Goal: Task Accomplishment & Management: Manage account settings

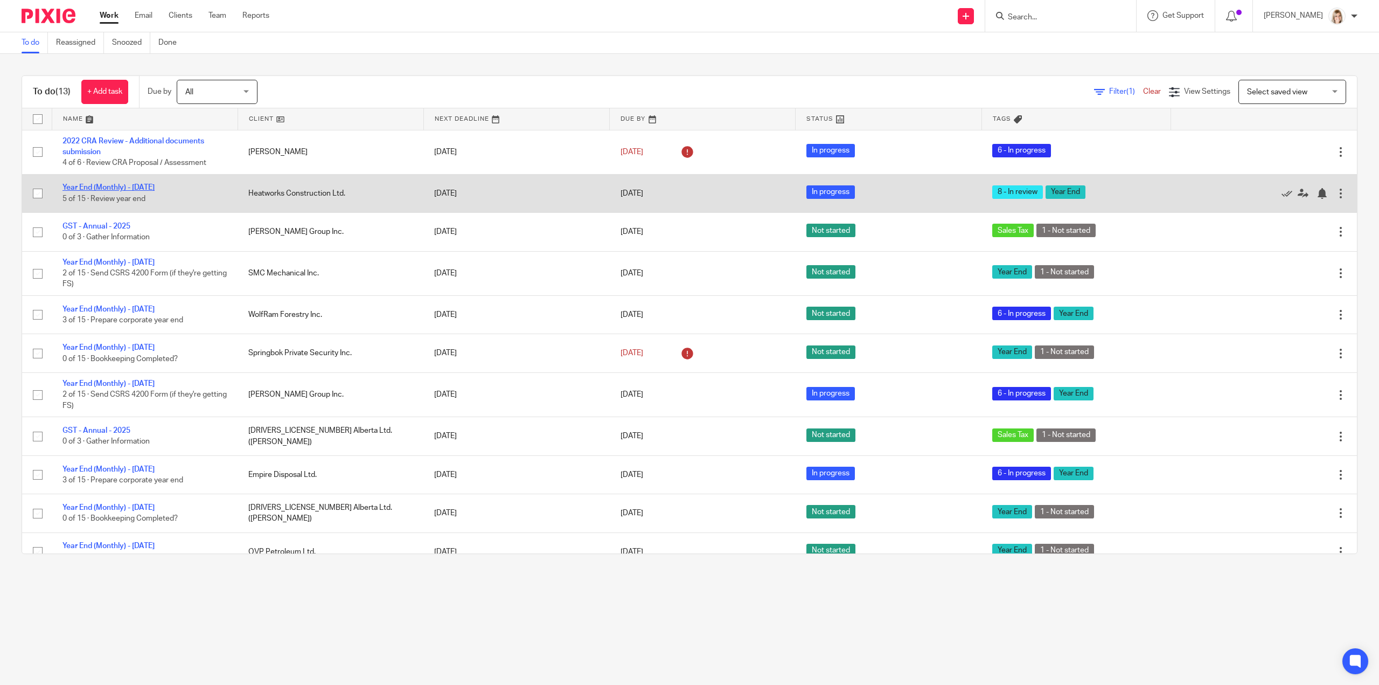
click at [97, 184] on link "Year End (Monthly) - May 2025" at bounding box center [108, 188] width 92 height 8
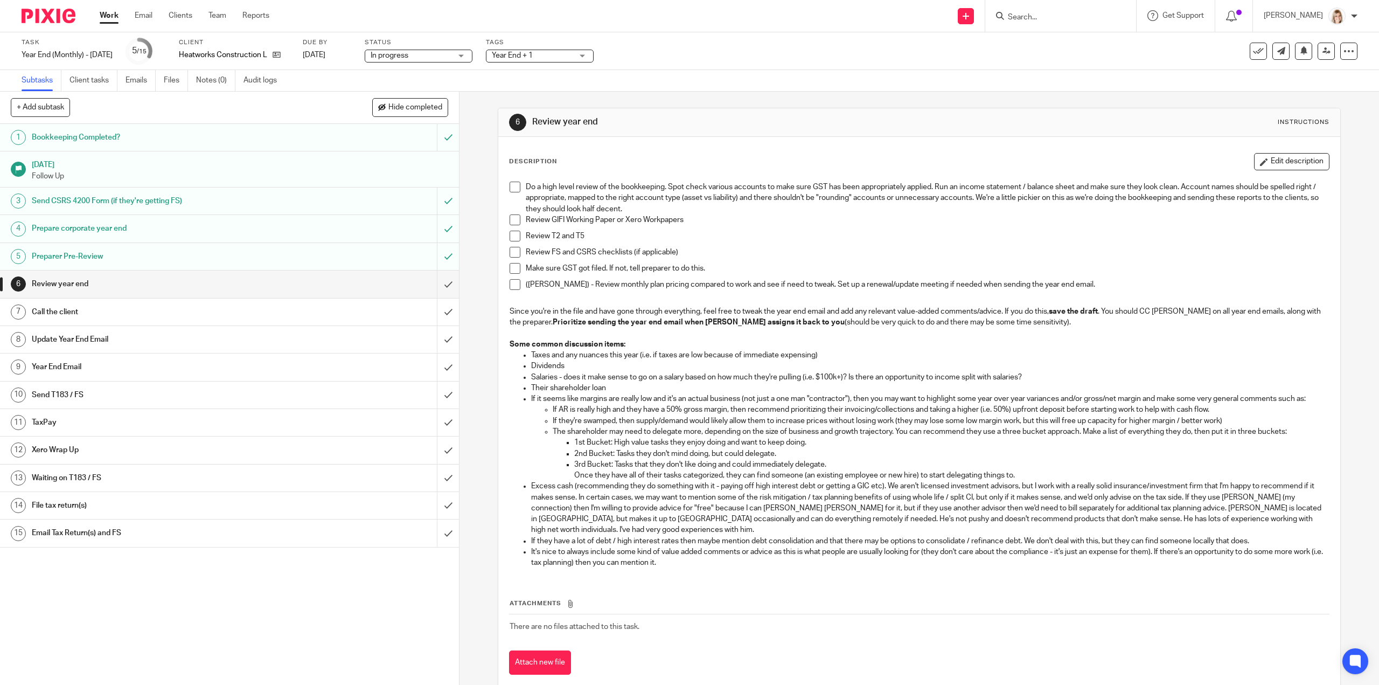
click at [510, 186] on span at bounding box center [515, 187] width 11 height 11
click at [510, 220] on span at bounding box center [515, 219] width 11 height 11
click at [511, 248] on span at bounding box center [515, 252] width 11 height 11
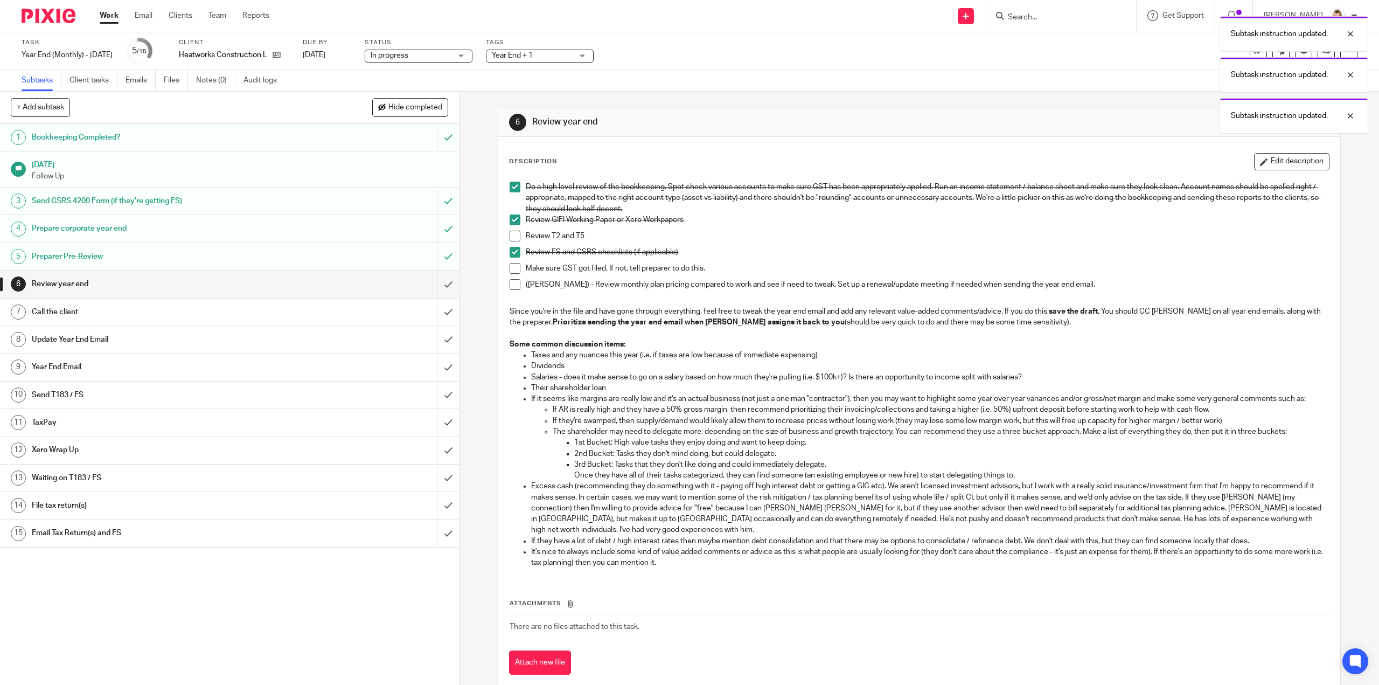
click at [513, 264] on span at bounding box center [515, 268] width 11 height 11
click at [515, 282] on span at bounding box center [515, 284] width 11 height 11
click at [513, 241] on li "Review T2 and T5" at bounding box center [919, 239] width 819 height 16
click at [510, 231] on span at bounding box center [515, 236] width 11 height 11
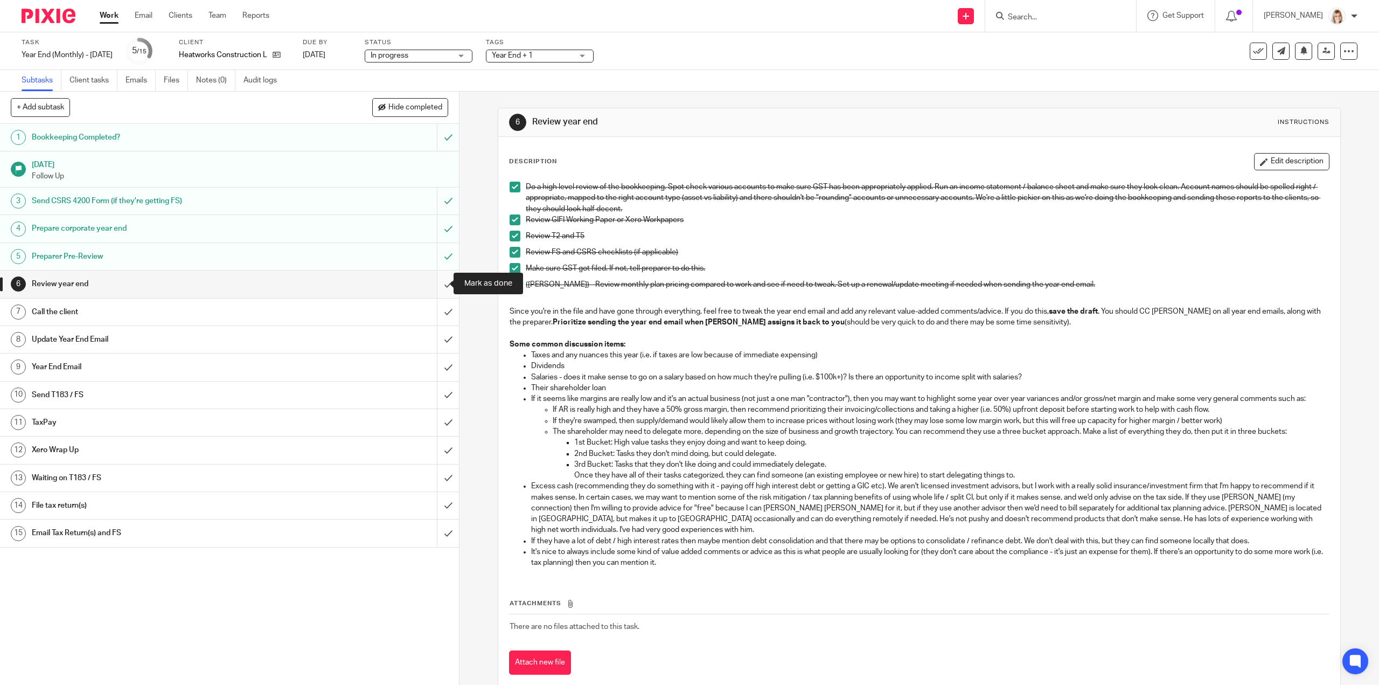
click at [440, 283] on input "submit" at bounding box center [229, 283] width 459 height 27
click at [550, 55] on span "Year End + 1" at bounding box center [532, 55] width 81 height 11
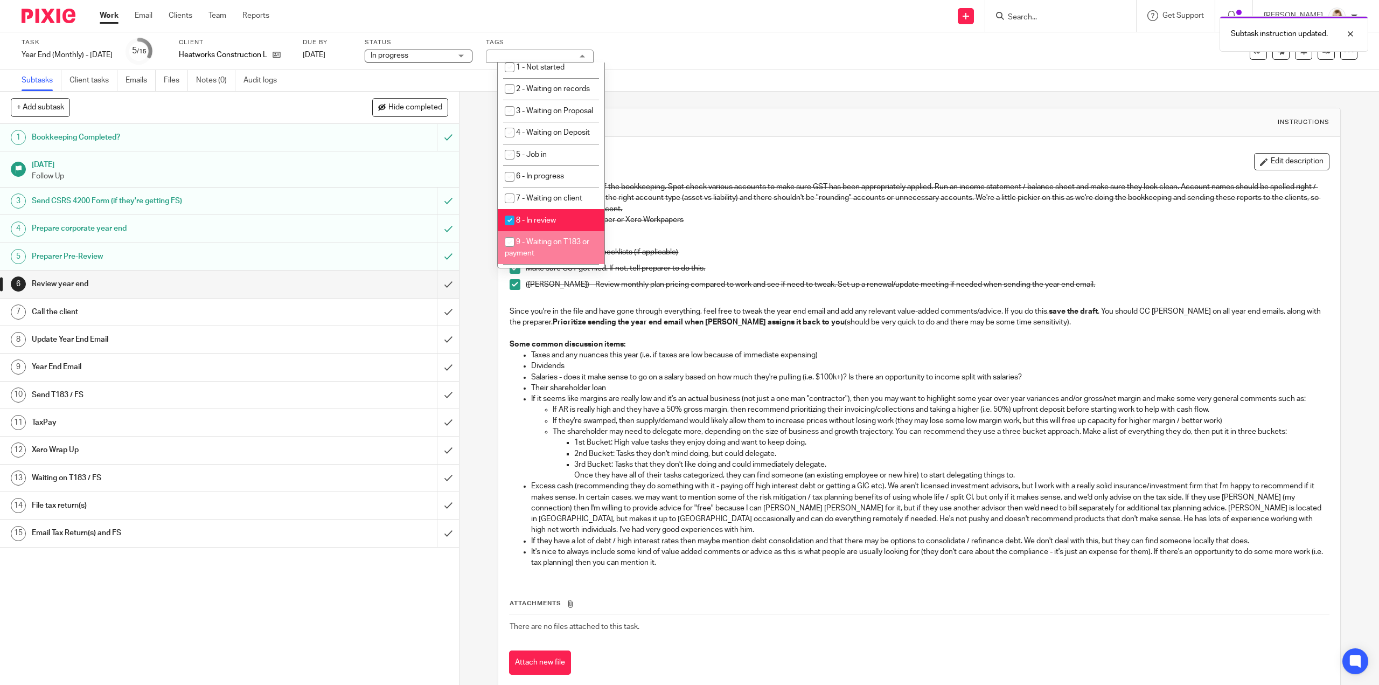
scroll to position [377, 0]
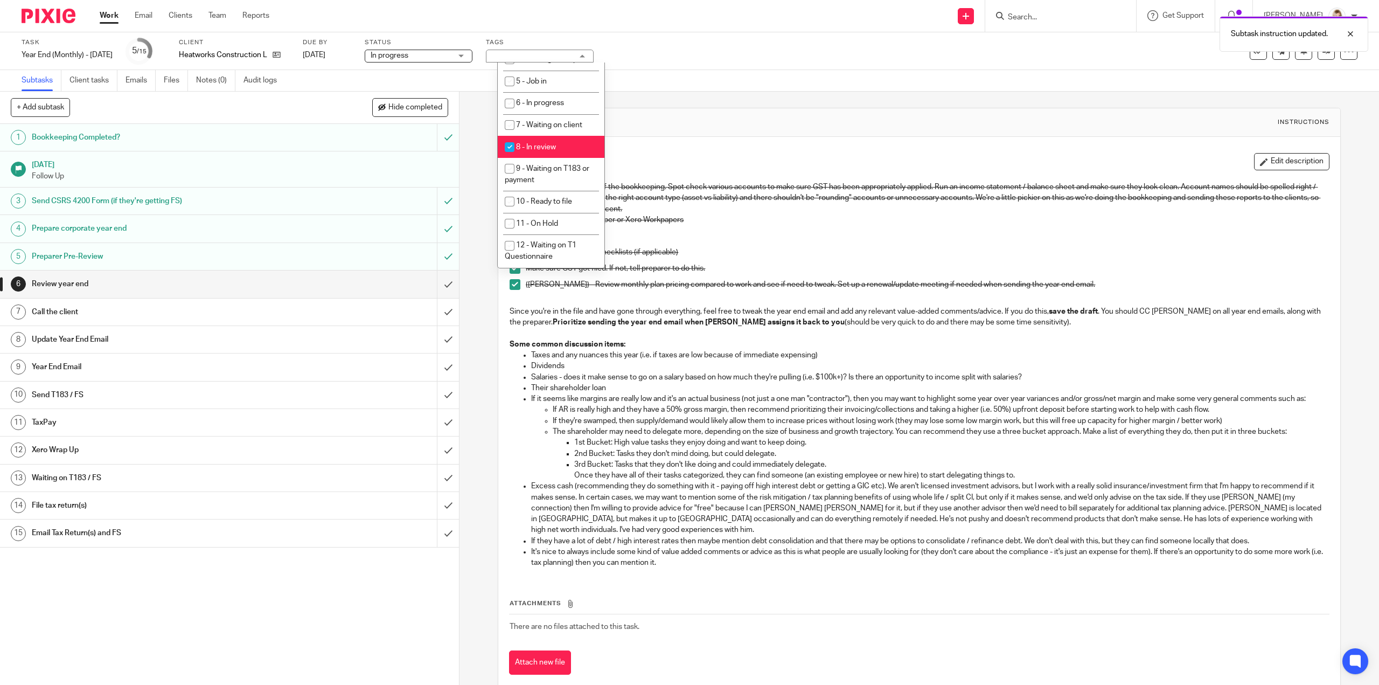
click at [508, 157] on input "checkbox" at bounding box center [509, 147] width 20 height 20
checkbox input "false"
click at [514, 114] on input "checkbox" at bounding box center [509, 103] width 20 height 20
checkbox input "true"
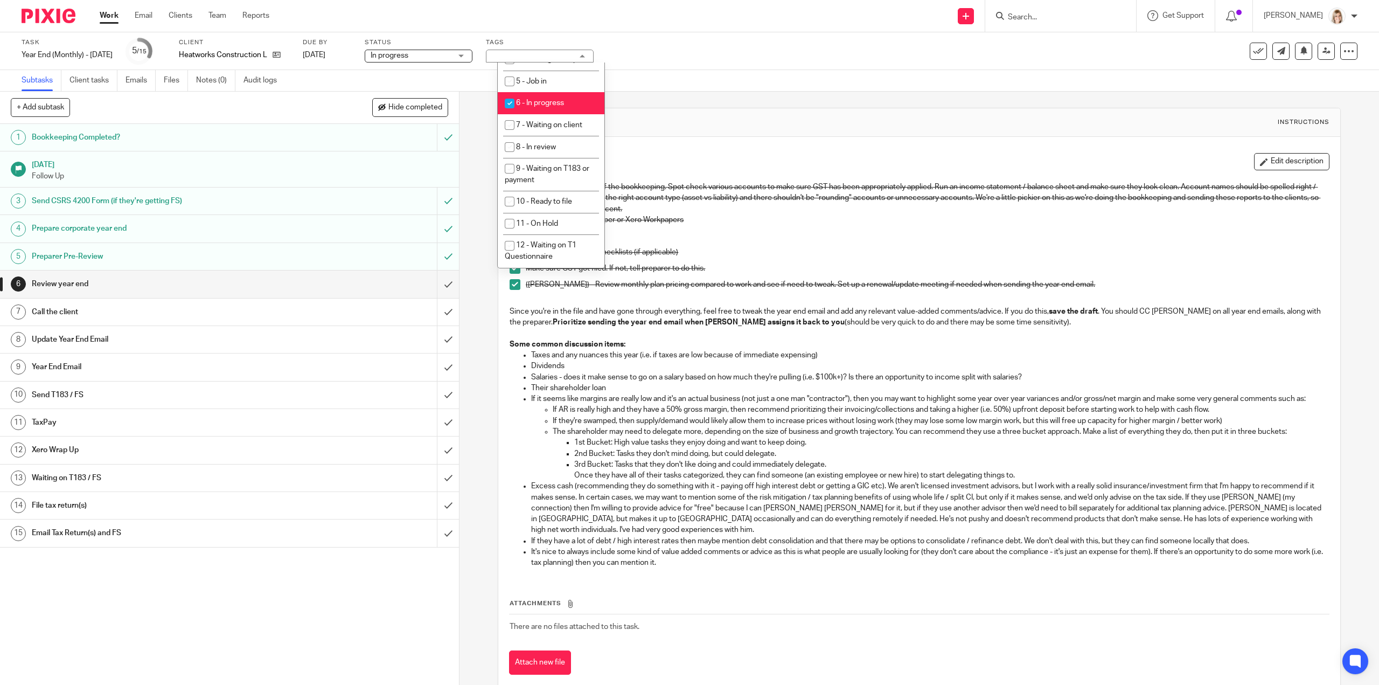
click at [691, 136] on div "6 Review year end Instructions" at bounding box center [918, 122] width 841 height 29
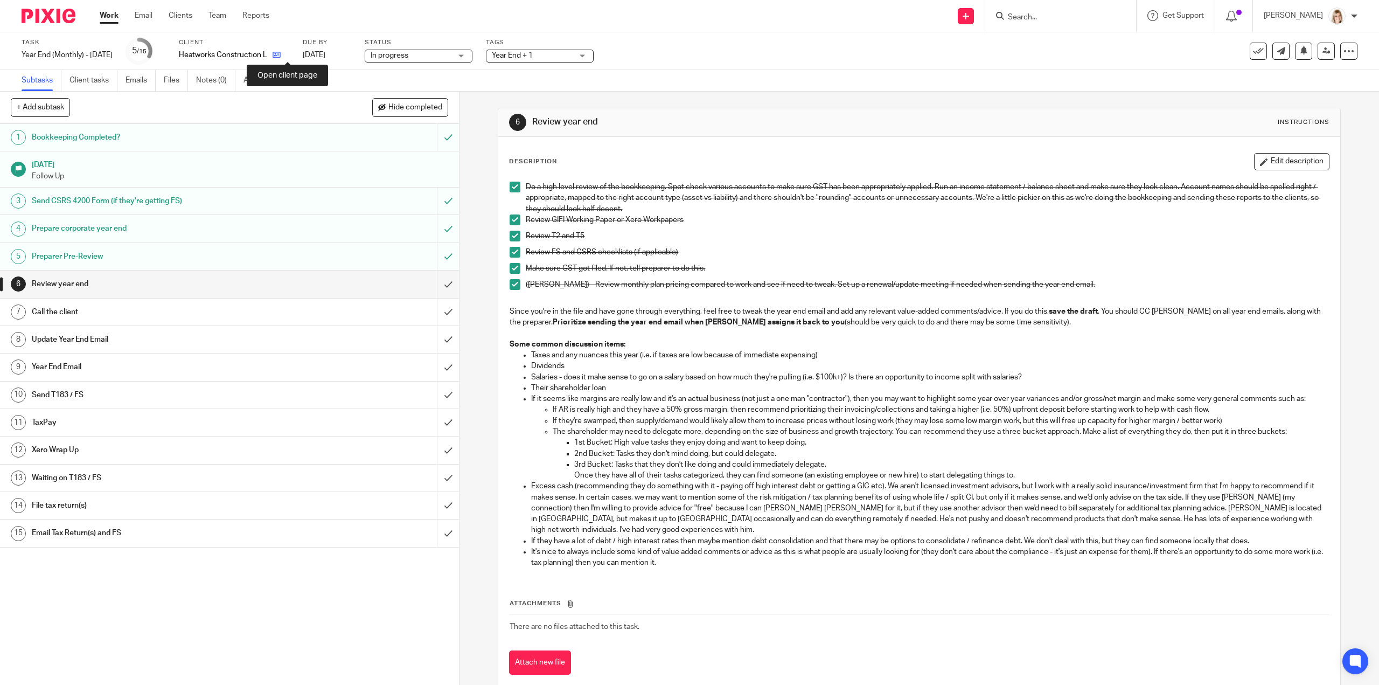
click at [281, 54] on icon at bounding box center [277, 55] width 8 height 8
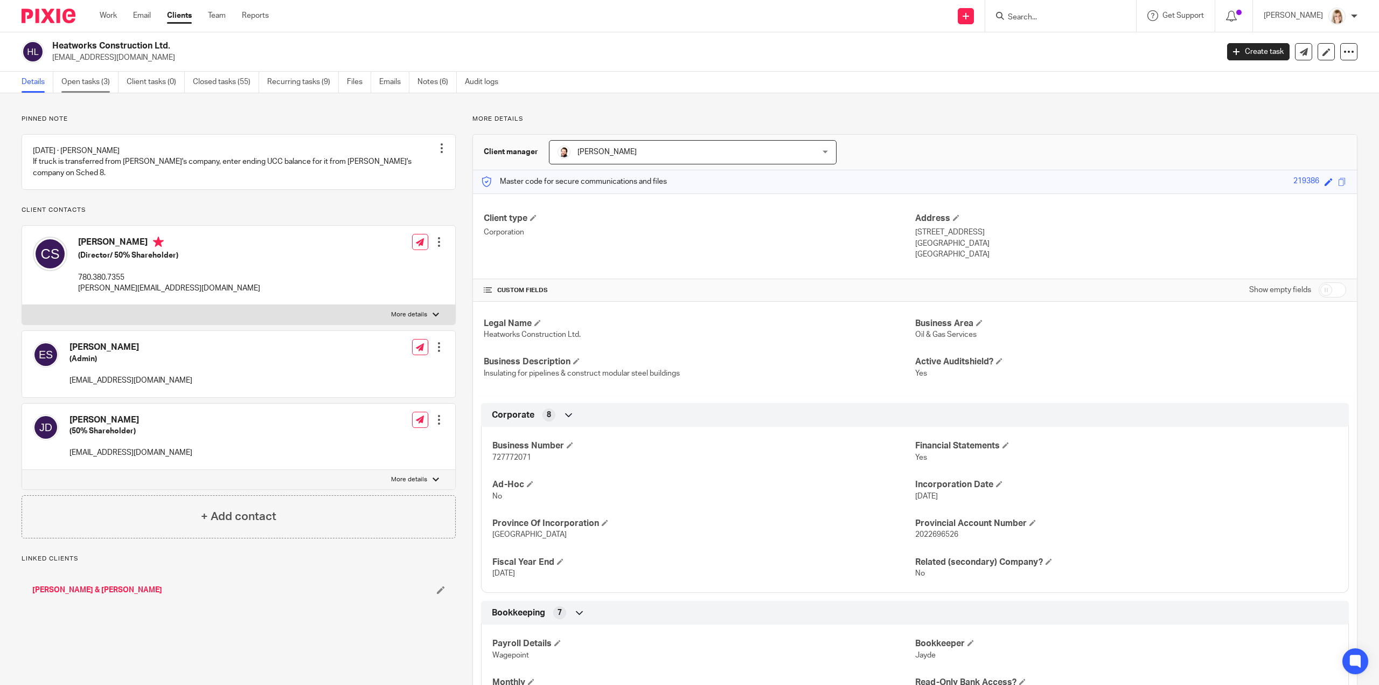
click at [96, 85] on link "Open tasks (3)" at bounding box center [89, 82] width 57 height 21
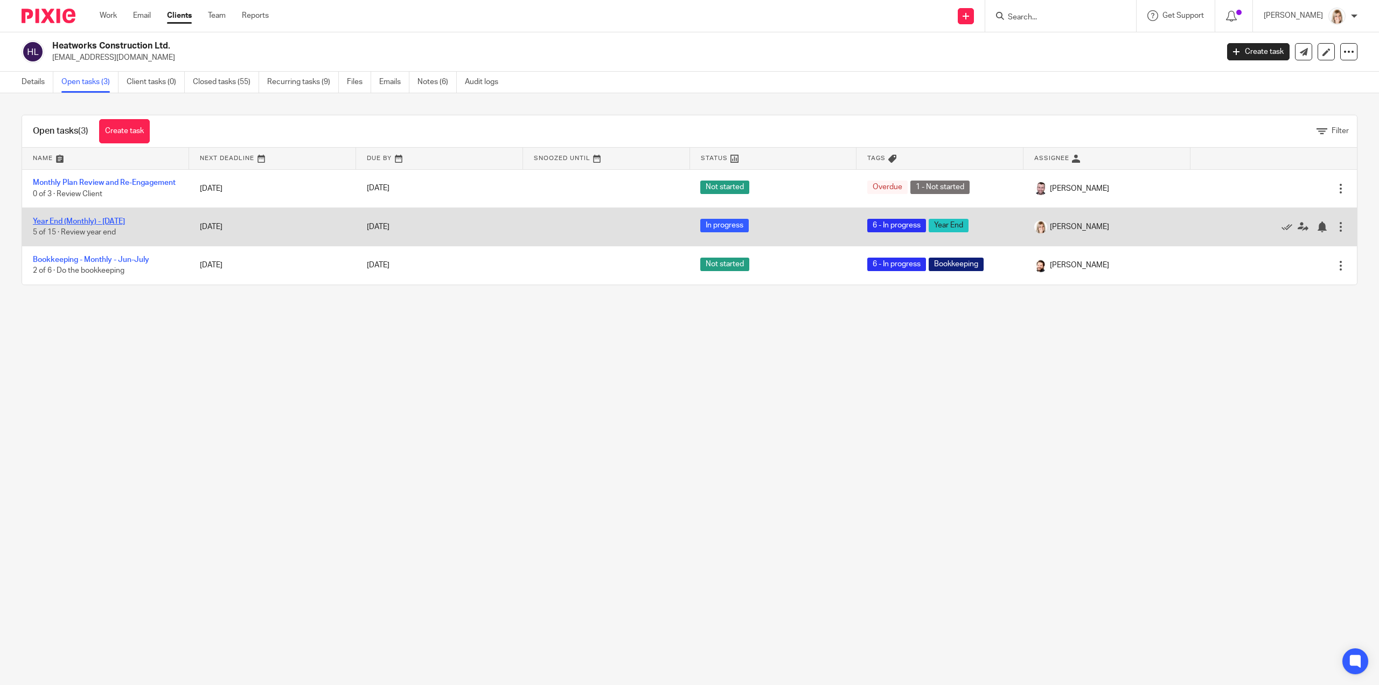
click at [87, 225] on link "Year End (Monthly) - [DATE]" at bounding box center [79, 222] width 92 height 8
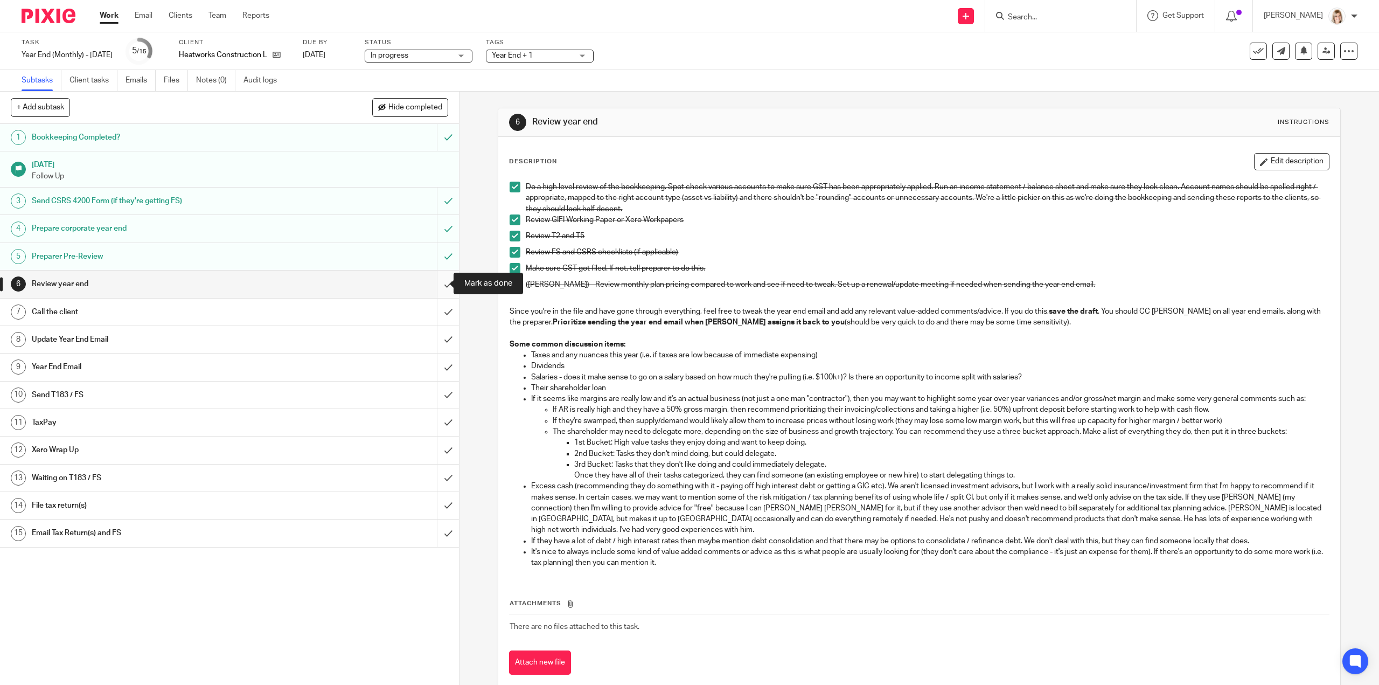
click at [440, 285] on input "submit" at bounding box center [229, 283] width 459 height 27
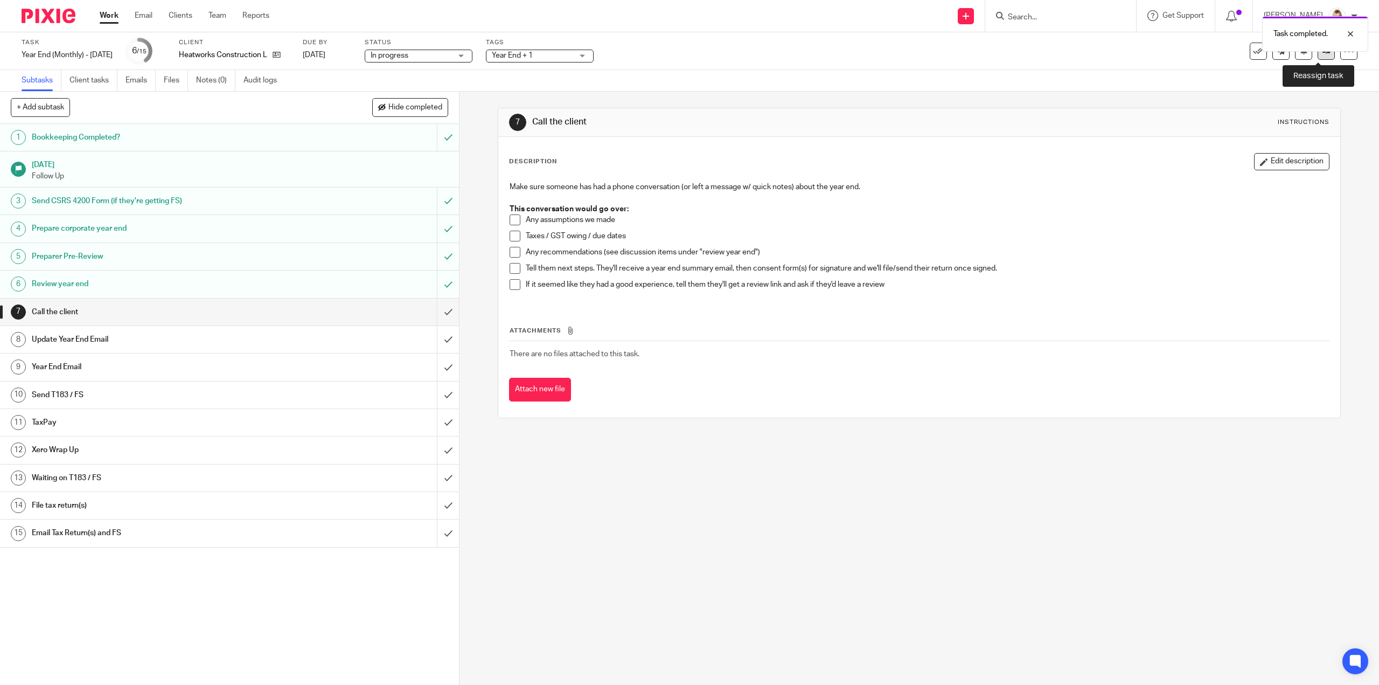
click at [1321, 55] on link at bounding box center [1326, 51] width 17 height 17
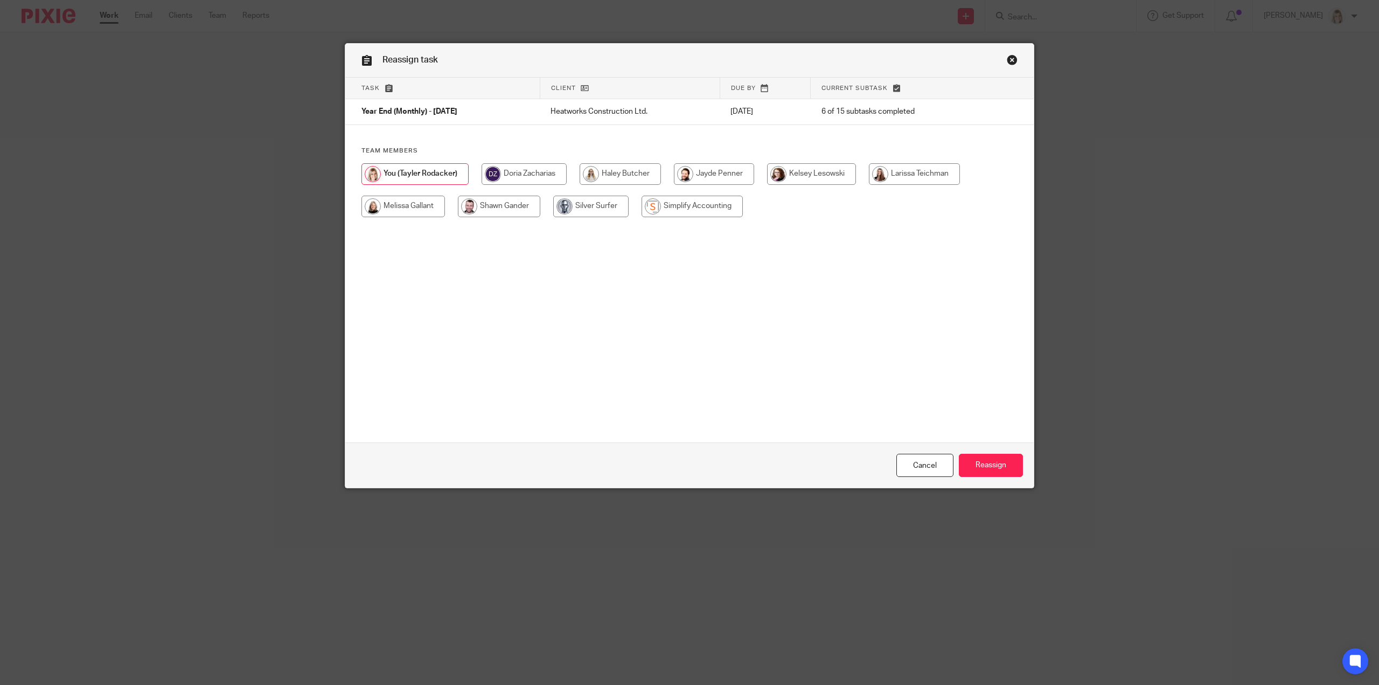
click at [409, 207] on input "radio" at bounding box center [402, 207] width 83 height 22
radio input "true"
click at [973, 468] on input "Reassign" at bounding box center [991, 465] width 64 height 23
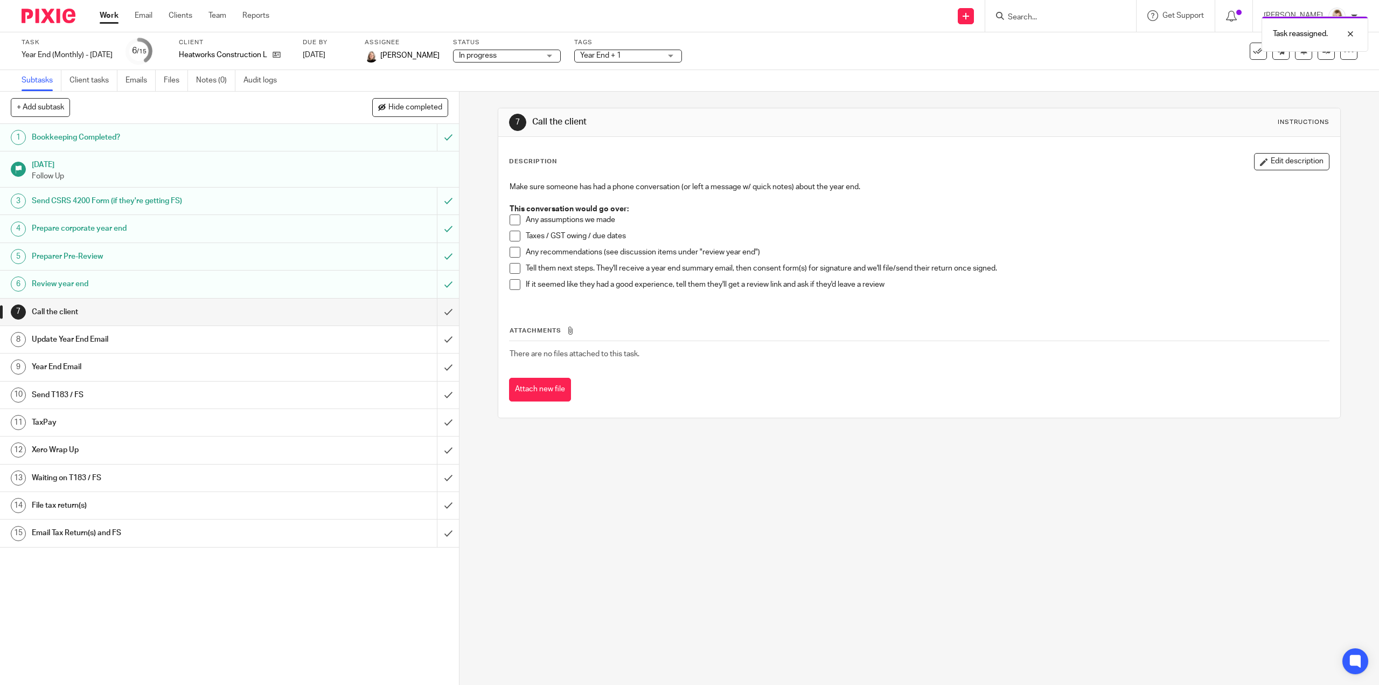
click at [111, 18] on link "Work" at bounding box center [109, 15] width 19 height 11
